Goal: Find specific page/section: Find specific page/section

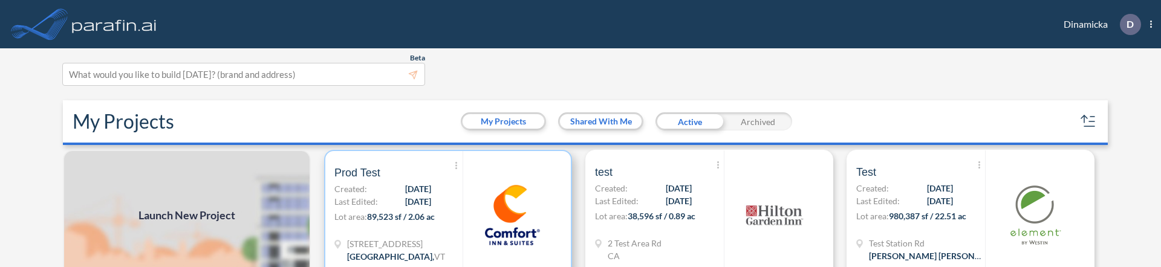
click at [370, 215] on span "89,523 sf / 2.06 ac" at bounding box center [401, 217] width 68 height 10
